Goal: Transaction & Acquisition: Purchase product/service

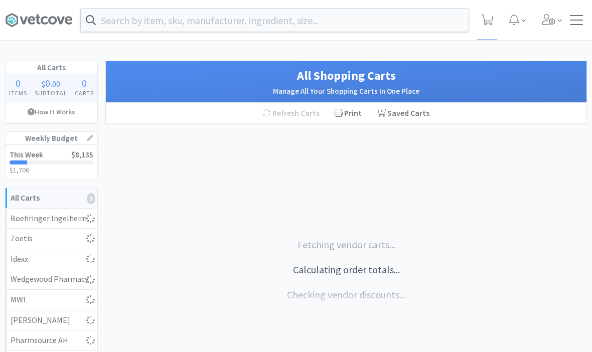
select select "2"
select select "6"
select select "2"
select select "1"
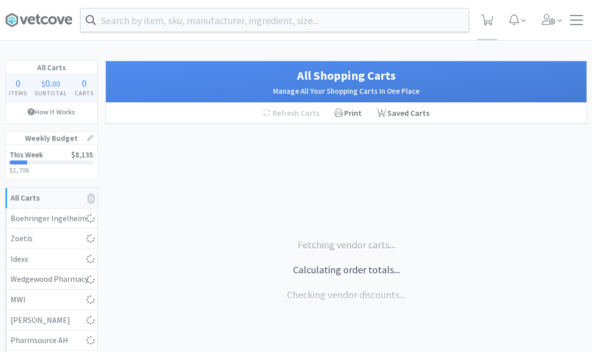
select select "1"
select select "2"
select select "3"
select select "1"
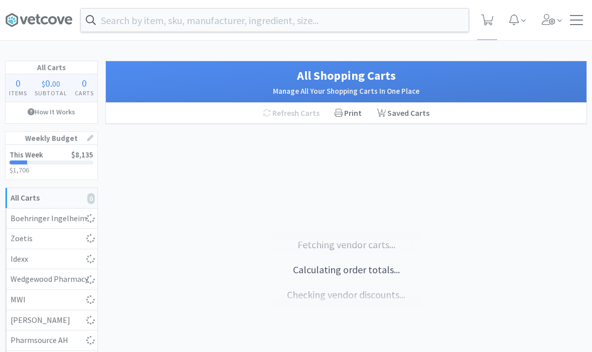
select select "2"
select select "1"
select select "2"
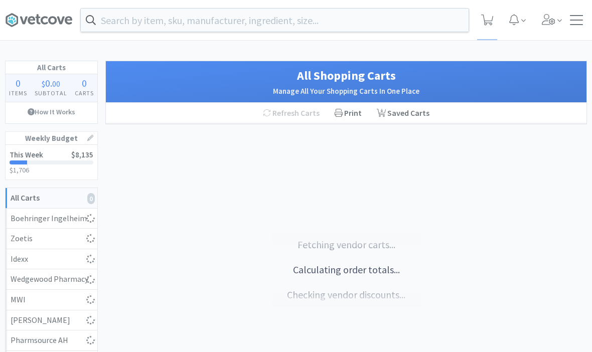
select select "1"
select select "2"
select select "1"
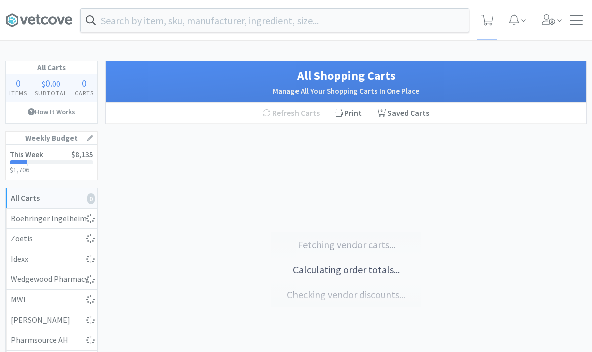
select select "5"
select select "1"
select select "3"
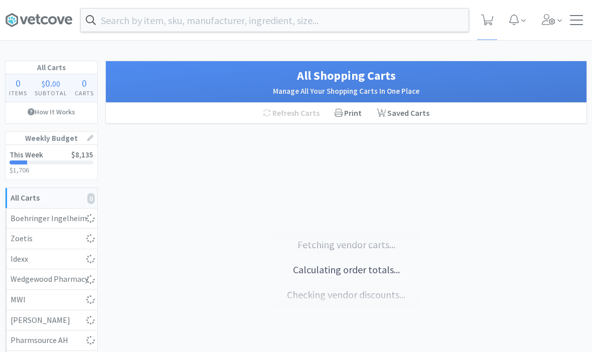
select select "1"
select select "2"
select select "1"
select select "2"
select select "3"
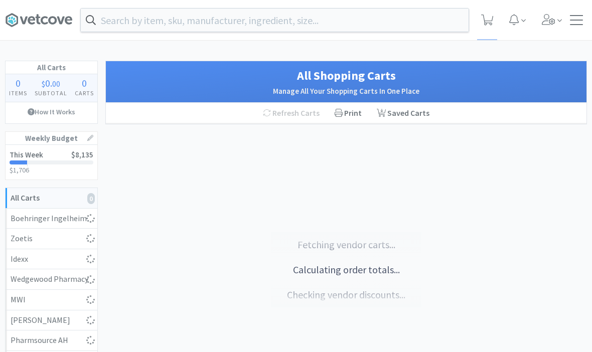
select select "2"
select select "1"
select select "2"
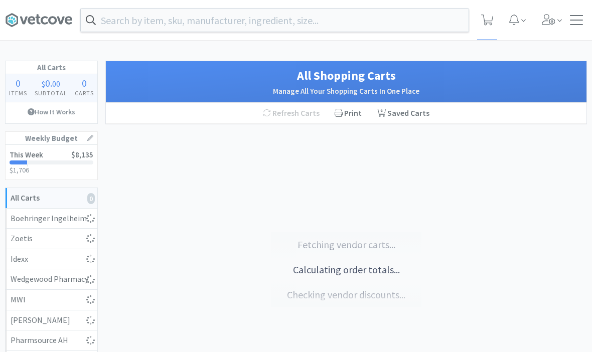
select select "1"
select select "2"
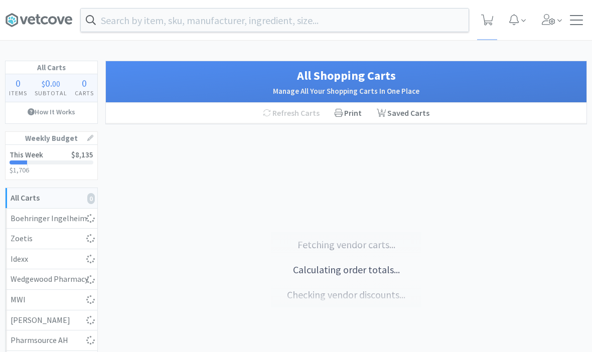
select select "1"
select select "2"
select select "3"
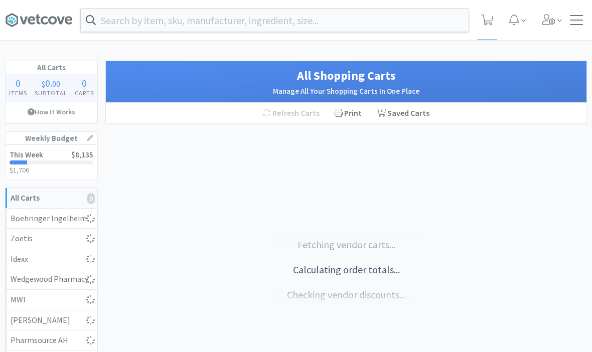
select select "4"
select select "1"
select select "2"
select select "5"
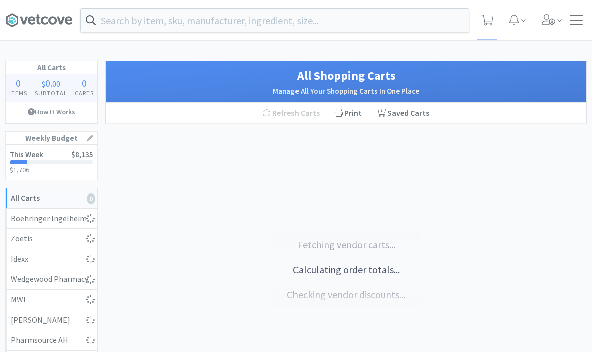
select select "1"
select select "2"
select select "1"
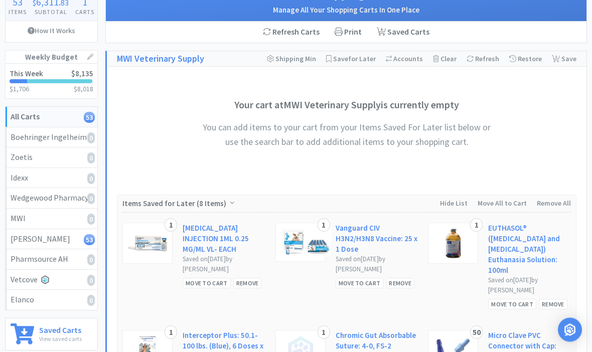
scroll to position [82, 0]
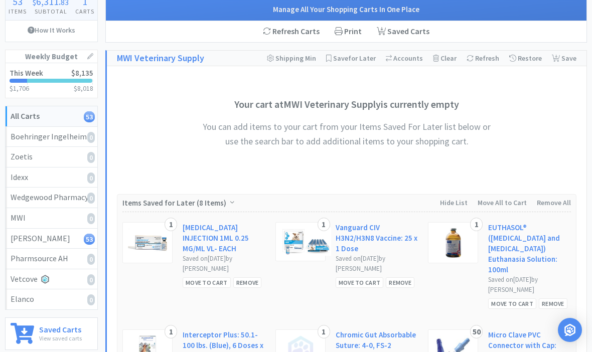
click at [28, 241] on div "[PERSON_NAME] 53" at bounding box center [52, 238] width 82 height 13
select select "2"
select select "6"
select select "2"
select select "1"
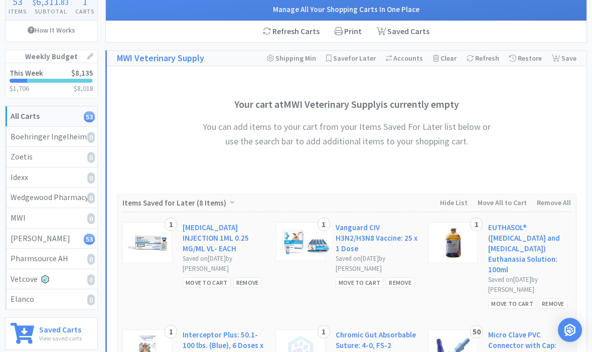
select select "1"
select select "2"
select select "3"
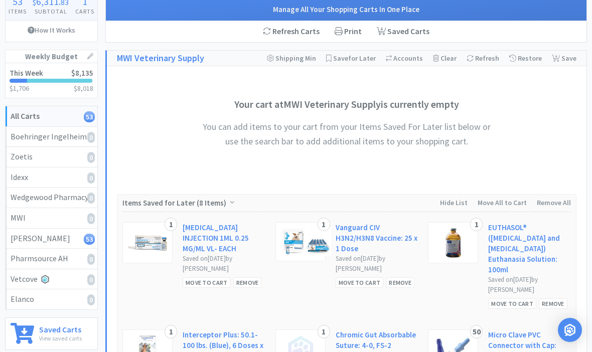
select select "1"
select select "2"
select select "1"
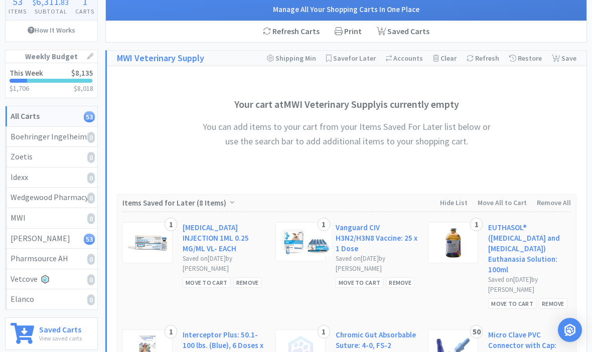
select select "2"
select select "1"
select select "2"
select select "1"
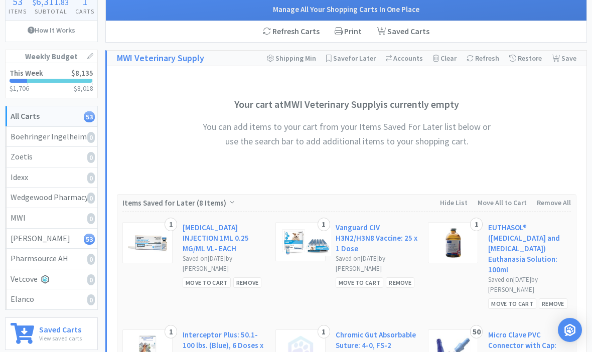
select select "1"
select select "5"
select select "1"
select select "3"
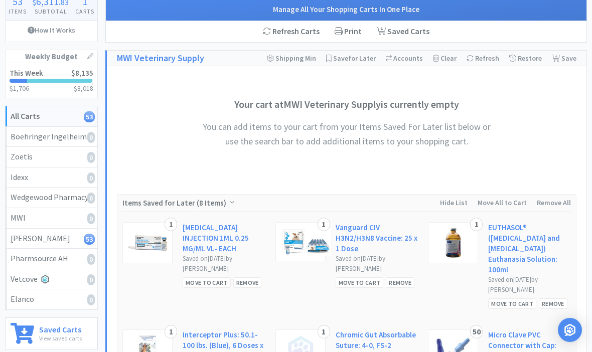
select select "3"
select select "1"
select select "2"
select select "1"
select select "2"
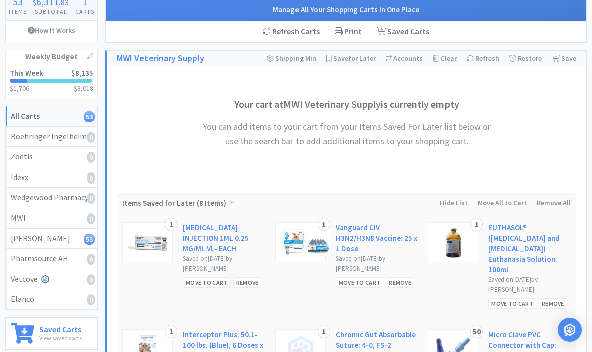
select select "3"
select select "2"
select select "1"
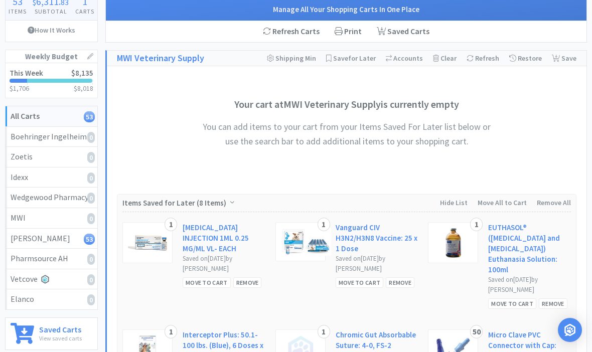
select select "2"
select select "1"
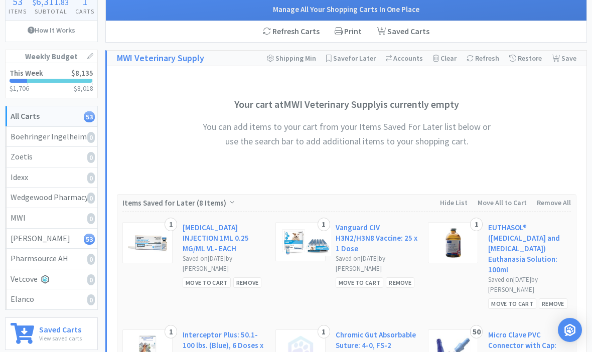
select select "2"
select select "1"
select select "2"
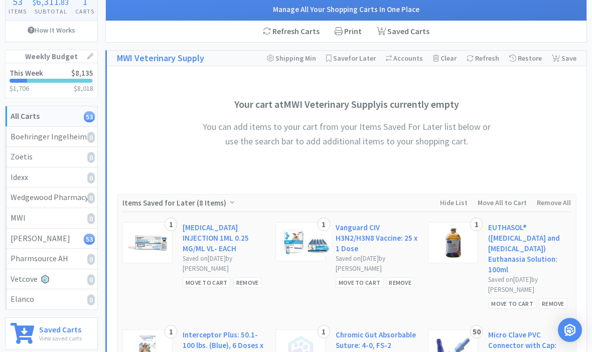
select select "3"
select select "4"
select select "1"
select select "2"
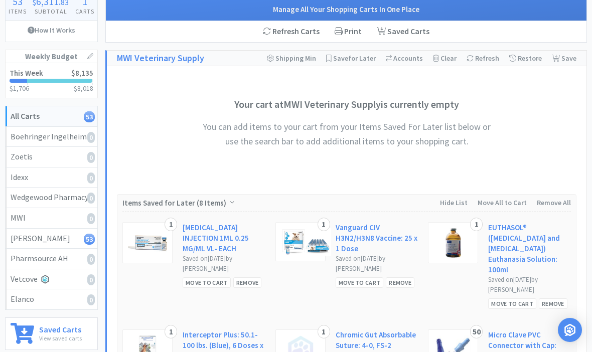
select select "5"
select select "1"
select select "2"
select select "1"
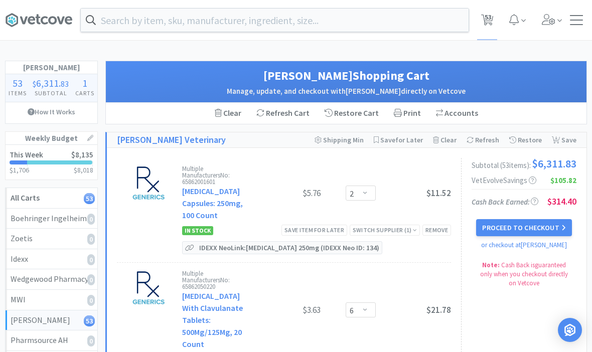
click at [574, 26] on div "Orders Shopping Discuss Discuss 53 53" at bounding box center [296, 20] width 582 height 40
click at [578, 21] on div at bounding box center [576, 20] width 13 height 10
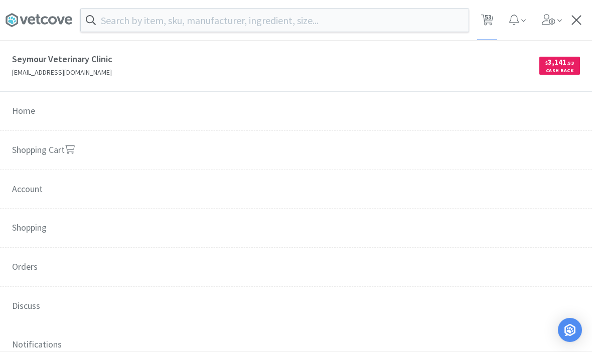
click at [22, 21] on icon at bounding box center [24, 21] width 8 height 8
click at [489, 28] on span "53" at bounding box center [488, 17] width 7 height 40
select select "2"
select select "6"
select select "2"
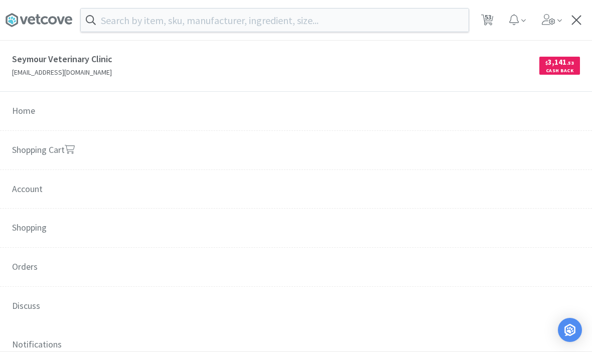
select select "1"
select select "2"
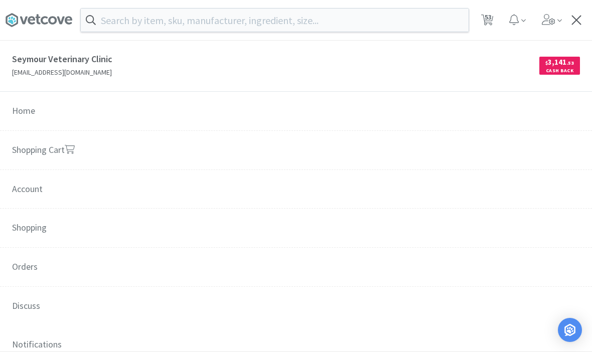
select select "3"
select select "1"
select select "2"
select select "1"
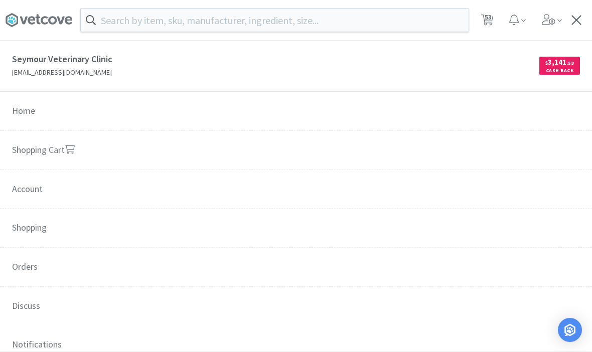
select select "1"
select select "2"
select select "1"
select select "2"
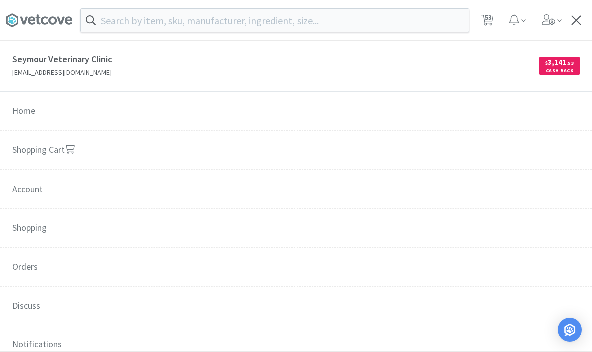
select select "1"
select select "5"
select select "1"
select select "3"
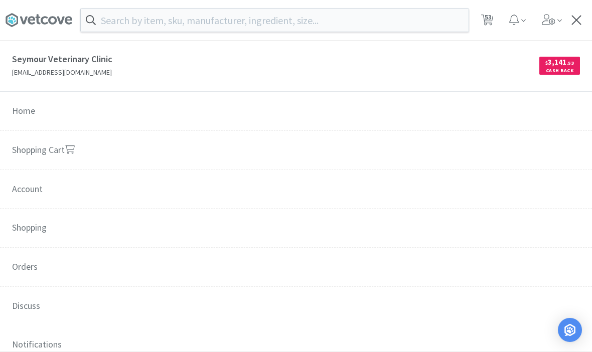
select select "3"
select select "1"
select select "2"
select select "1"
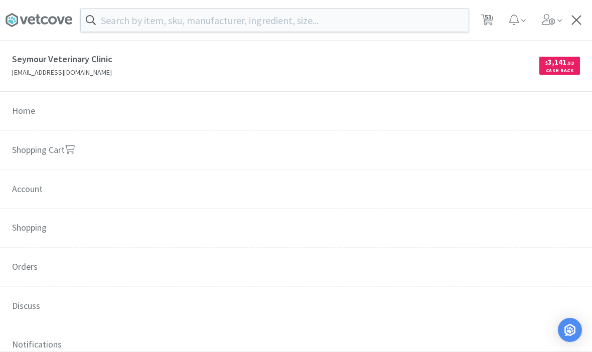
select select "2"
select select "3"
select select "2"
select select "1"
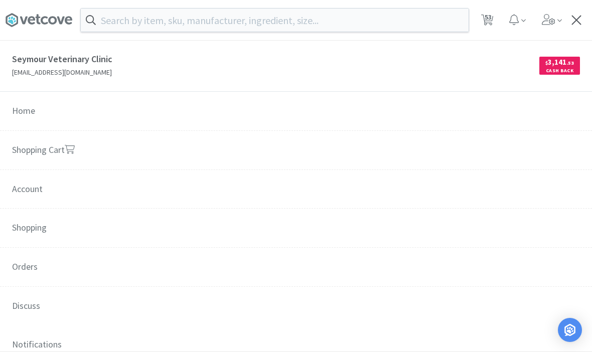
select select "1"
select select "2"
select select "1"
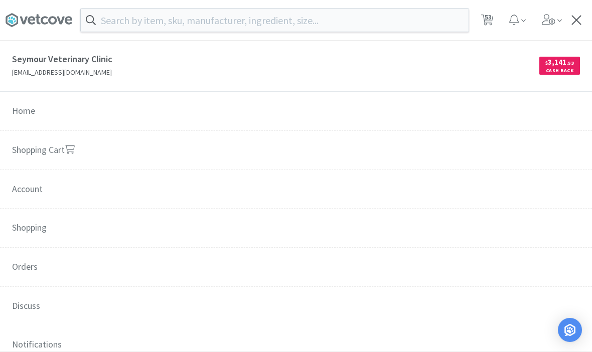
select select "1"
select select "2"
select select "1"
select select "2"
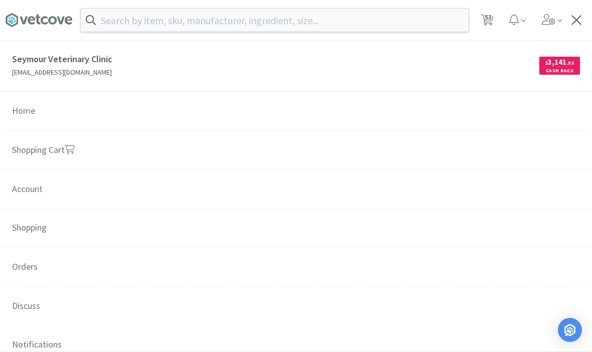
select select "2"
select select "3"
select select "4"
select select "1"
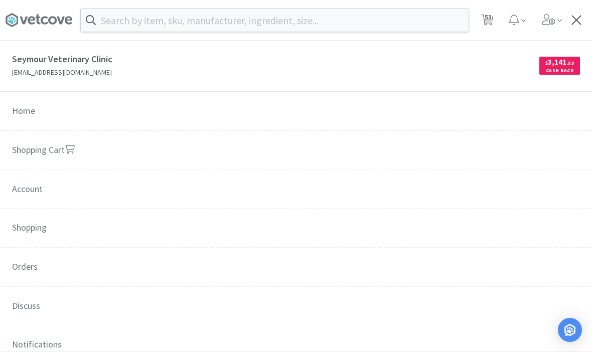
select select "2"
select select "5"
select select "1"
select select "2"
select select "1"
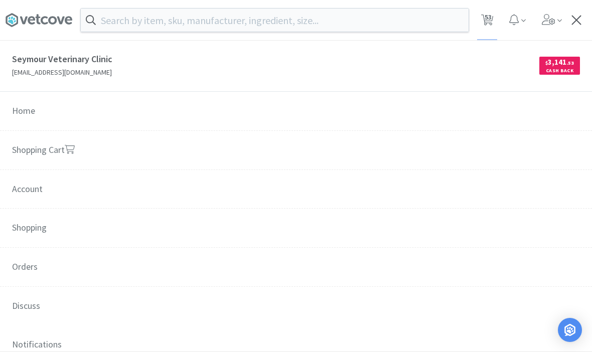
click at [491, 21] on span "53" at bounding box center [488, 17] width 7 height 40
click at [451, 139] on link "Shopping Cart" at bounding box center [296, 151] width 592 height 40
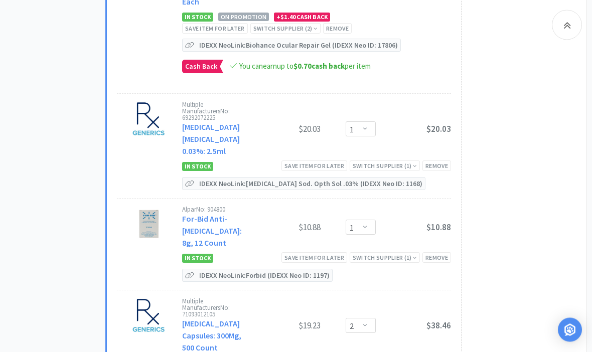
scroll to position [2777, 0]
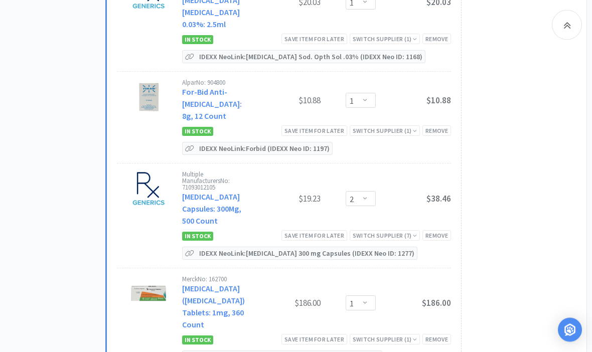
click at [564, 30] on icon at bounding box center [568, 25] width 8 height 12
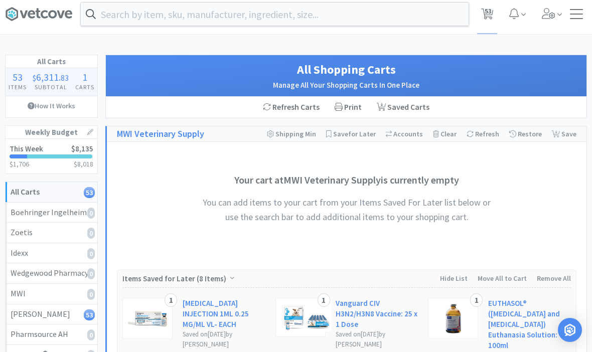
scroll to position [0, 0]
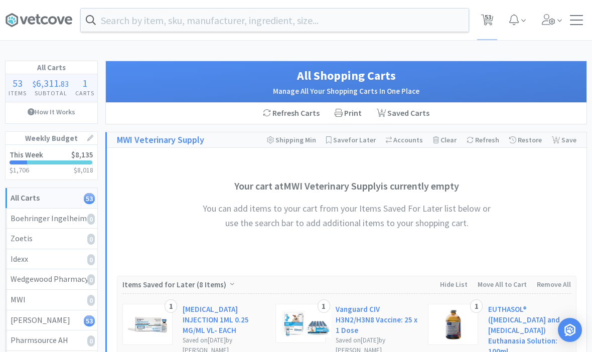
click at [572, 24] on span at bounding box center [576, 24] width 13 height 1
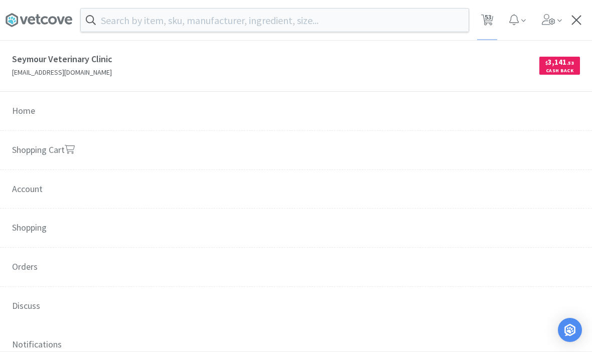
click at [29, 259] on span "Orders" at bounding box center [296, 268] width 592 height 40
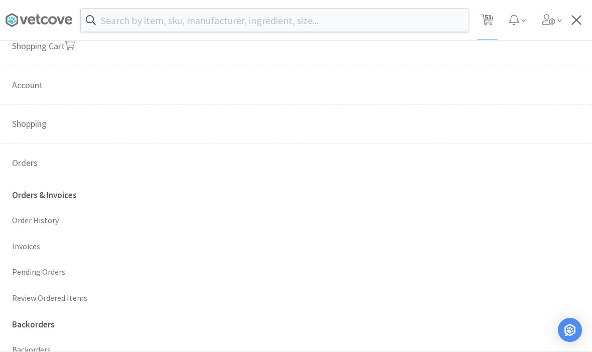
scroll to position [108, 0]
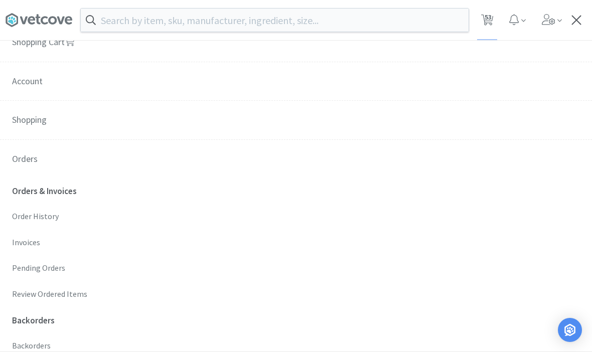
click at [24, 219] on p "Order History" at bounding box center [296, 216] width 568 height 13
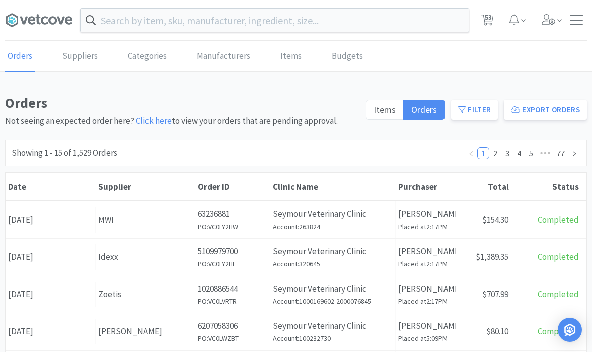
click at [488, 23] on span "53" at bounding box center [488, 17] width 7 height 40
select select "2"
select select "6"
select select "2"
select select "1"
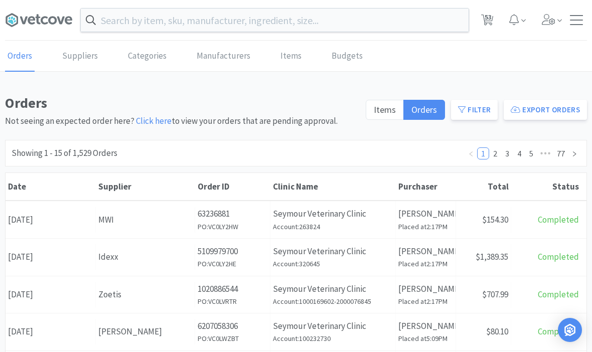
select select "1"
select select "2"
select select "3"
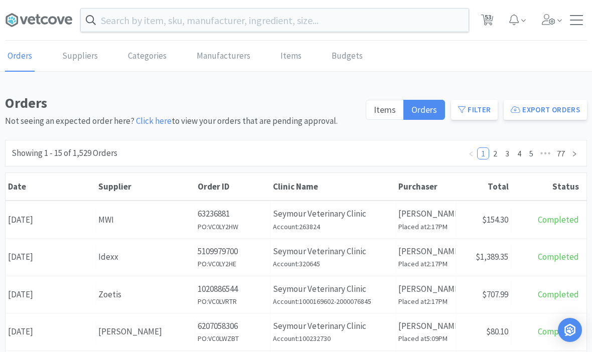
select select "1"
select select "2"
select select "1"
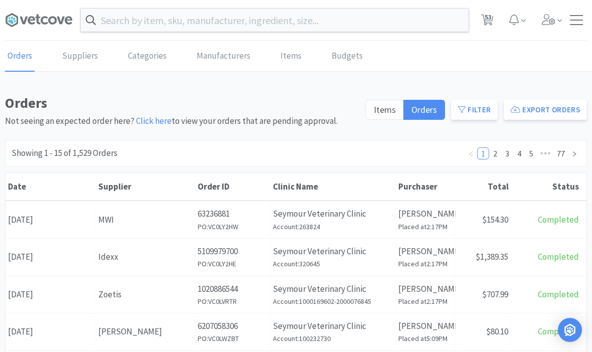
select select "2"
select select "1"
select select "2"
select select "1"
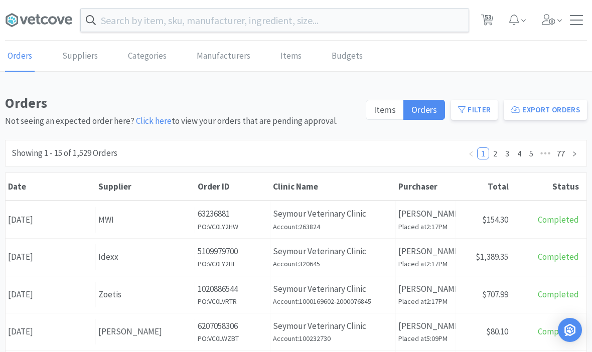
select select "1"
select select "5"
select select "1"
select select "3"
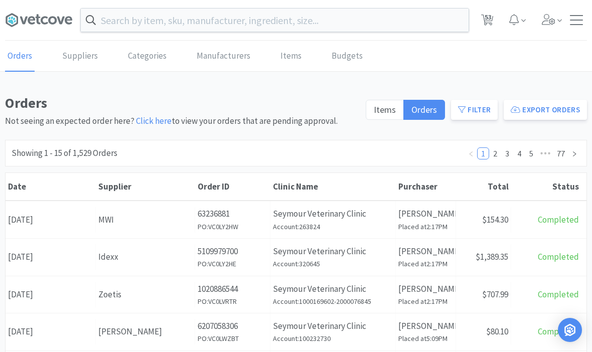
select select "3"
select select "1"
select select "2"
select select "1"
select select "2"
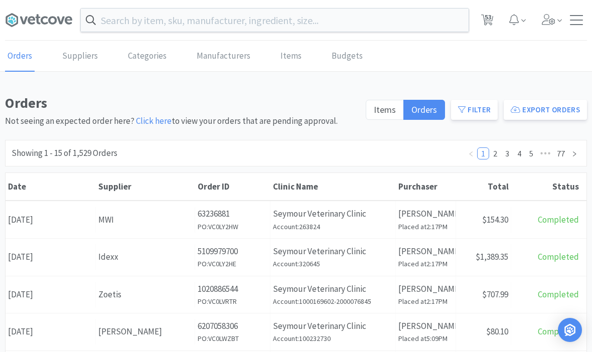
select select "3"
select select "2"
select select "1"
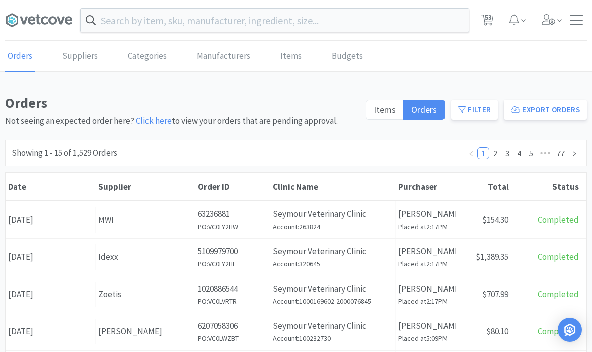
select select "2"
select select "1"
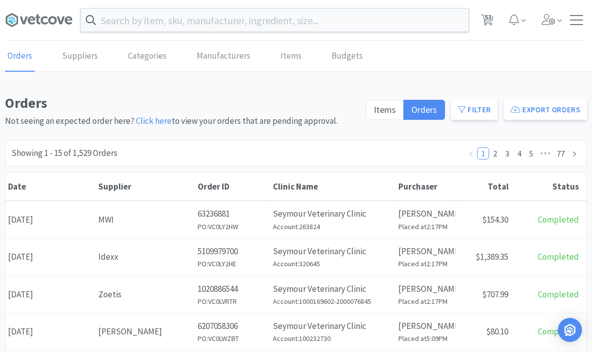
select select "2"
select select "1"
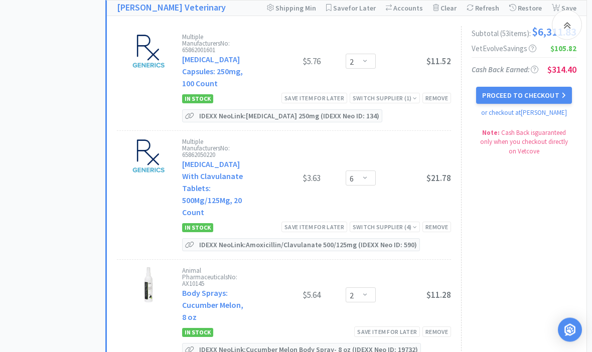
click at [531, 93] on button "Proceed to Checkout" at bounding box center [523, 95] width 95 height 17
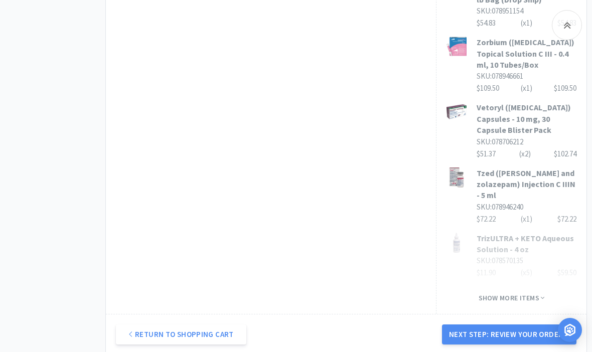
scroll to position [768, 0]
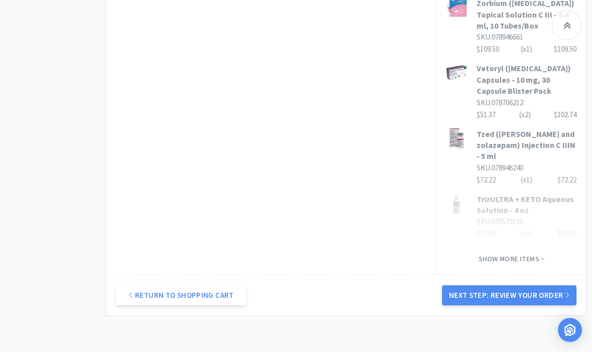
click at [557, 286] on button "Next Step: Review Your Order" at bounding box center [509, 296] width 134 height 20
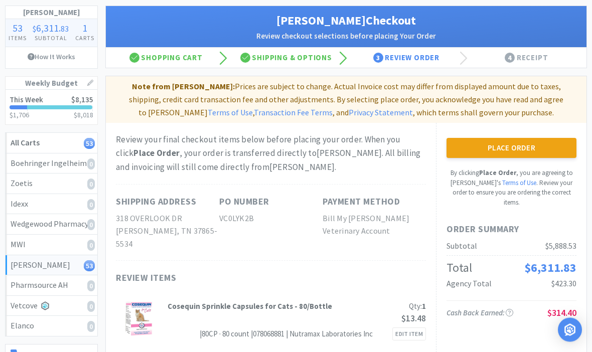
scroll to position [55, 0]
click at [540, 152] on button "Place Order" at bounding box center [512, 148] width 130 height 20
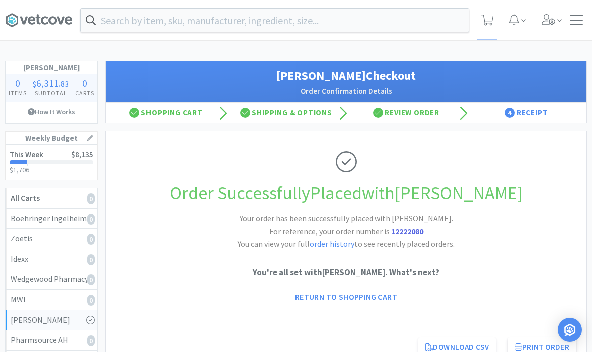
click at [31, 26] on icon at bounding box center [38, 20] width 67 height 15
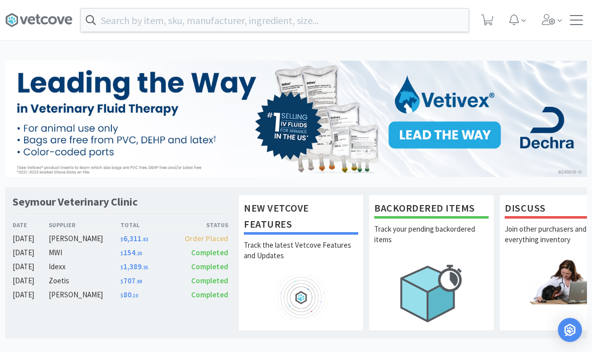
click at [66, 242] on div "[PERSON_NAME]" at bounding box center [85, 239] width 72 height 12
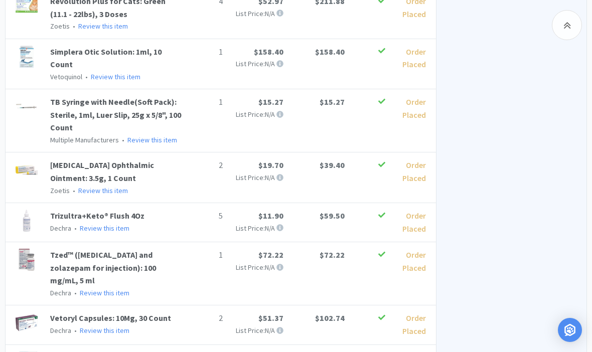
scroll to position [2684, 0]
